Goal: Entertainment & Leisure: Consume media (video, audio)

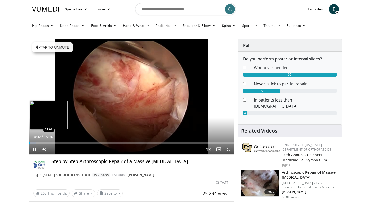
click at [44, 143] on div "Progress Bar" at bounding box center [44, 143] width 1 height 2
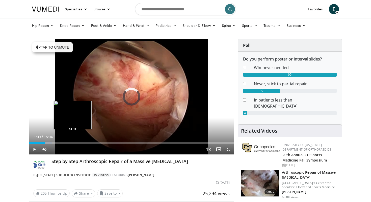
click at [73, 143] on div "Progress Bar" at bounding box center [73, 143] width 1 height 2
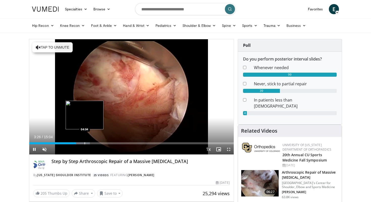
click at [85, 143] on div "Progress Bar" at bounding box center [85, 143] width 1 height 2
click at [88, 142] on div "Progress Bar" at bounding box center [88, 143] width 1 height 2
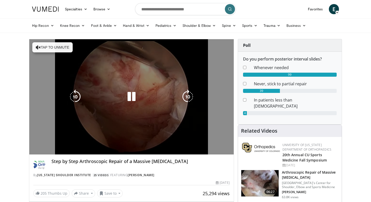
click at [93, 142] on video-js "**********" at bounding box center [131, 96] width 205 height 115
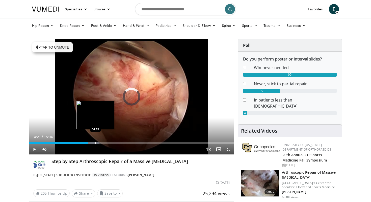
click at [96, 143] on div "Progress Bar" at bounding box center [96, 143] width 1 height 2
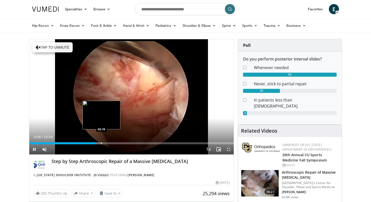
click at [102, 143] on div "Progress Bar" at bounding box center [102, 143] width 1 height 2
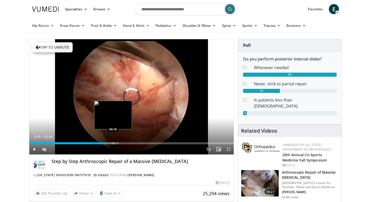
click at [113, 142] on div "Progress Bar" at bounding box center [113, 143] width 1 height 2
click at [117, 142] on div "Progress Bar" at bounding box center [117, 143] width 1 height 2
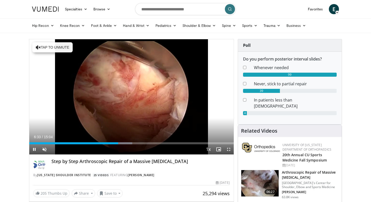
click at [127, 144] on div "Current Time 6:33 / Duration 15:04 Pause Skip Backward Skip Forward Unmute 0% L…" at bounding box center [131, 149] width 205 height 10
click at [127, 144] on div "Current Time 6:35 / Duration 15:04 Pause Skip Backward Skip Forward Unmute 0% L…" at bounding box center [131, 149] width 205 height 10
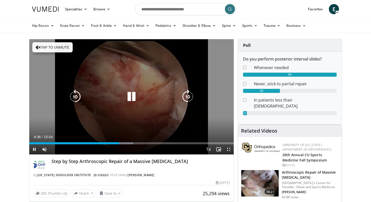
click at [76, 97] on icon "Video Player" at bounding box center [75, 96] width 14 height 14
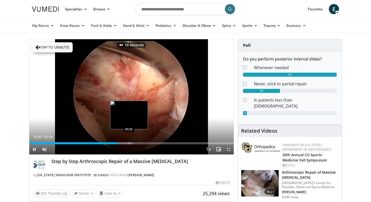
click at [129, 143] on div "Progress Bar" at bounding box center [129, 143] width 1 height 2
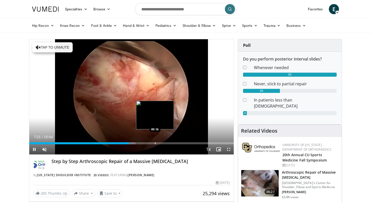
click at [155, 144] on div "Progress Bar" at bounding box center [155, 143] width 1 height 2
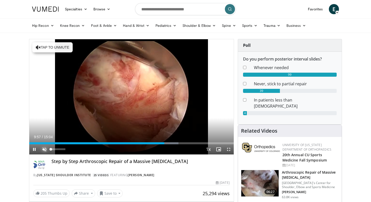
click at [45, 148] on span "Video Player" at bounding box center [44, 149] width 10 height 10
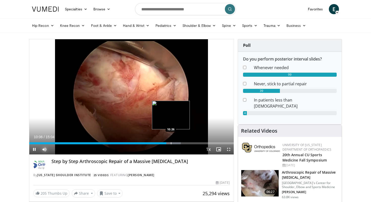
click at [171, 142] on div "Progress Bar" at bounding box center [171, 143] width 1 height 2
click at [178, 143] on div "Progress Bar" at bounding box center [178, 143] width 1 height 2
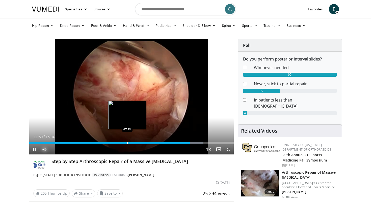
click at [127, 142] on div "Progress Bar" at bounding box center [127, 143] width 1 height 2
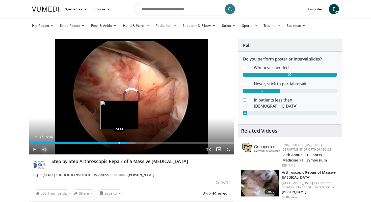
click at [120, 142] on div "Progress Bar" at bounding box center [120, 143] width 1 height 2
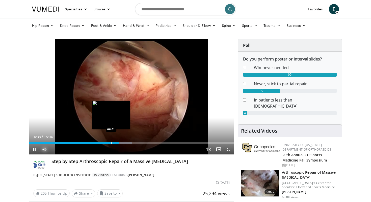
click at [111, 143] on div "Progress Bar" at bounding box center [111, 143] width 1 height 2
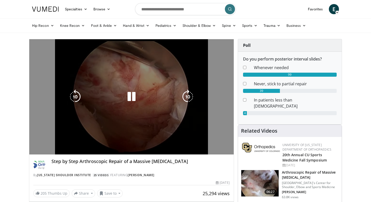
click at [101, 143] on div "10 seconds Tap to unmute" at bounding box center [131, 96] width 205 height 115
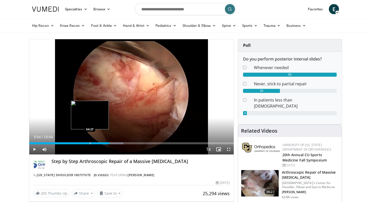
click at [90, 143] on div "Progress Bar" at bounding box center [90, 143] width 1 height 2
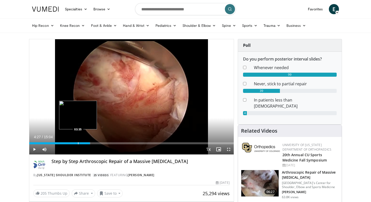
click at [78, 143] on div "Progress Bar" at bounding box center [78, 143] width 1 height 2
click at [70, 142] on div "Progress Bar" at bounding box center [70, 143] width 1 height 2
click at [78, 142] on div "Progress Bar" at bounding box center [78, 143] width 1 height 2
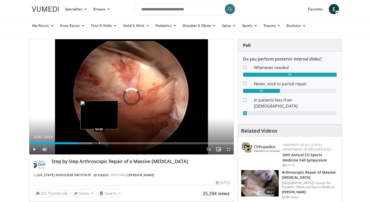
click at [99, 143] on div "Progress Bar" at bounding box center [99, 143] width 1 height 2
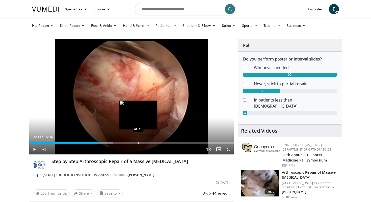
click at [138, 143] on div "Progress Bar" at bounding box center [138, 143] width 1 height 2
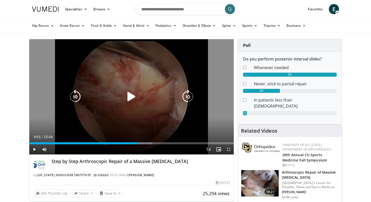
click at [127, 95] on icon "Video Player" at bounding box center [132, 96] width 14 height 14
click at [132, 96] on icon "Video Player" at bounding box center [132, 96] width 14 height 14
